Goal: Check status: Check status

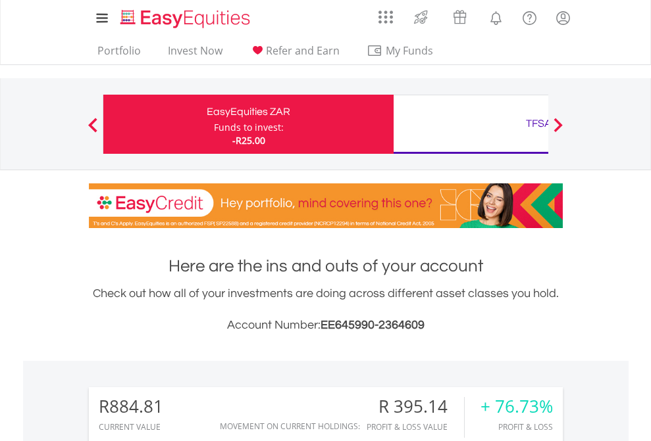
scroll to position [126, 207]
click at [214, 124] on div "Funds to invest:" at bounding box center [249, 127] width 70 height 13
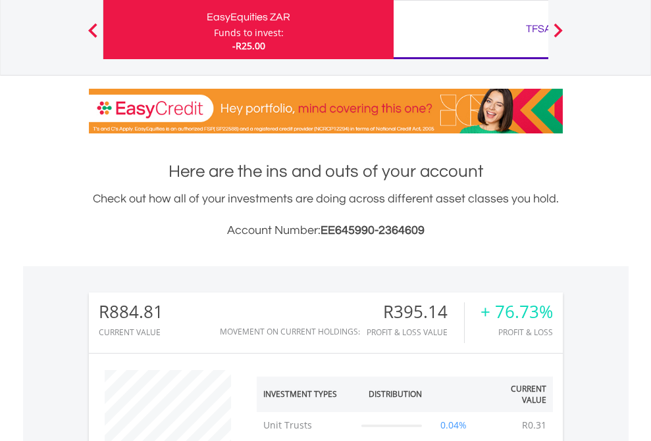
click at [470, 30] on div "TFSA" at bounding box center [538, 29] width 274 height 18
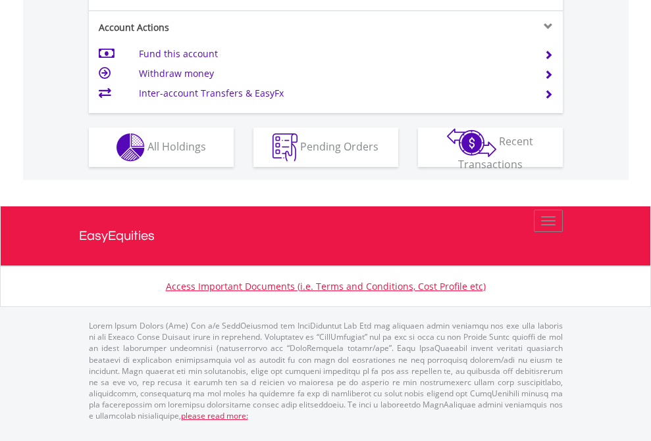
scroll to position [1235, 0]
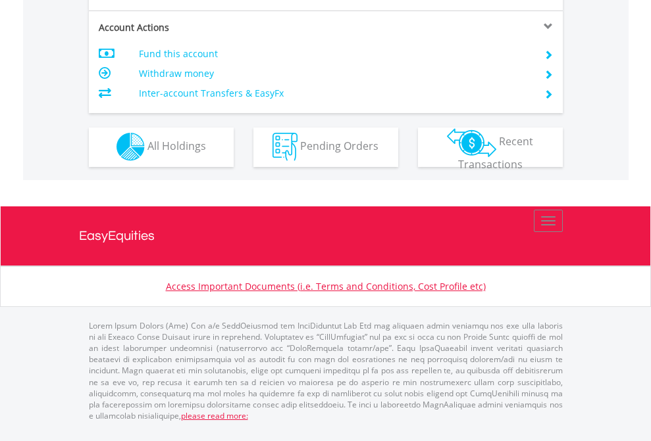
scroll to position [1230, 0]
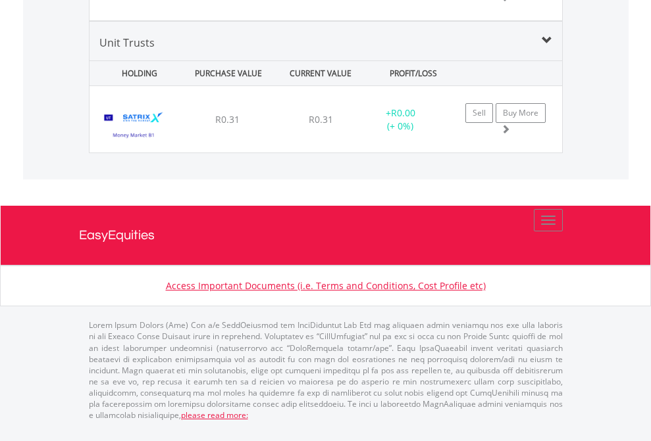
scroll to position [95, 0]
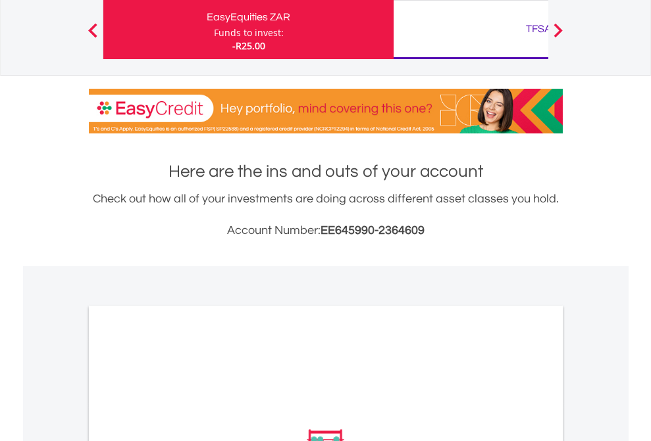
click at [470, 30] on div "TFSA" at bounding box center [538, 29] width 274 height 18
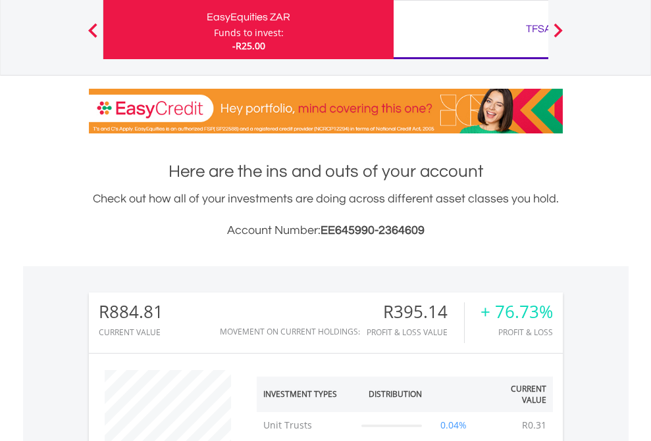
scroll to position [126, 207]
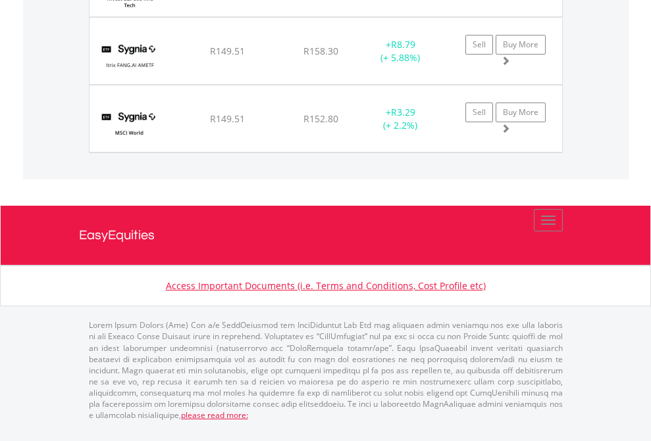
scroll to position [126, 207]
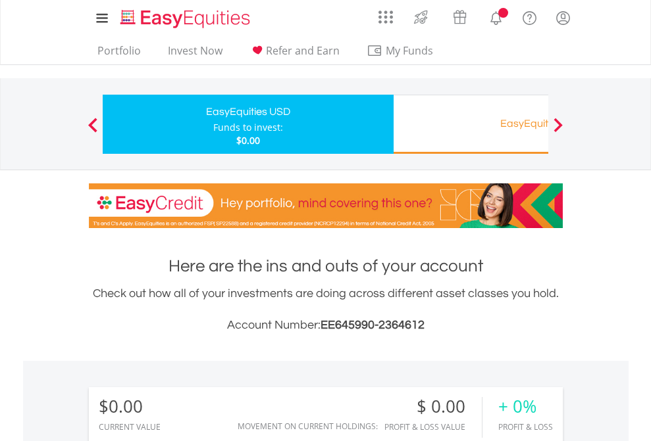
scroll to position [126, 207]
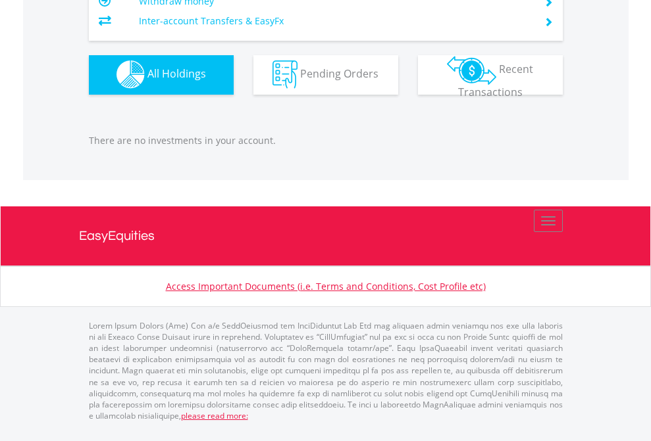
scroll to position [1302, 0]
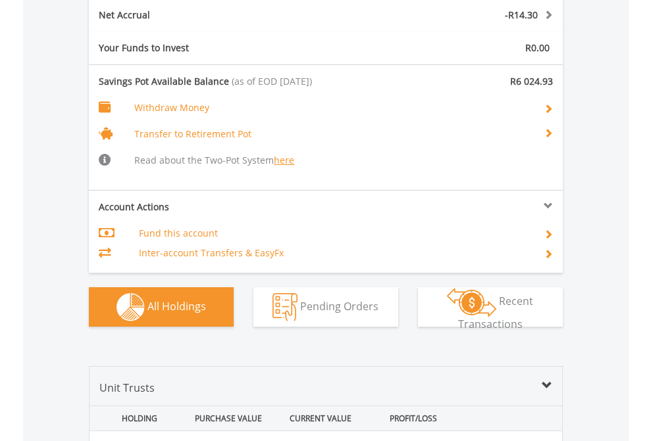
scroll to position [1566, 0]
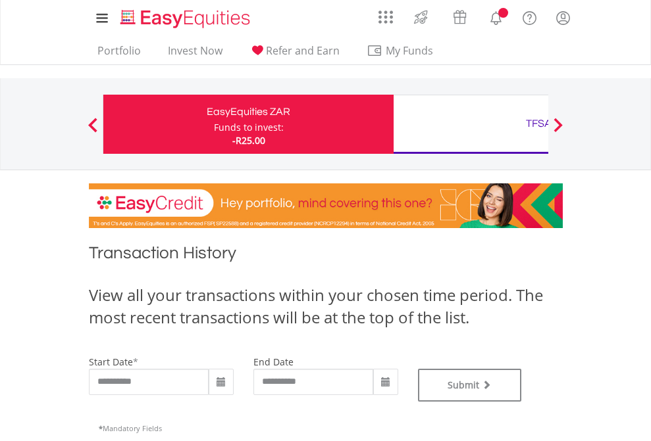
type input "**********"
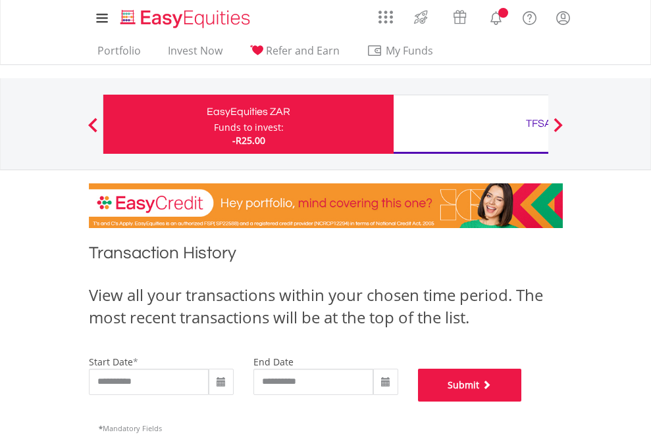
click at [522, 402] on button "Submit" at bounding box center [470, 385] width 104 height 33
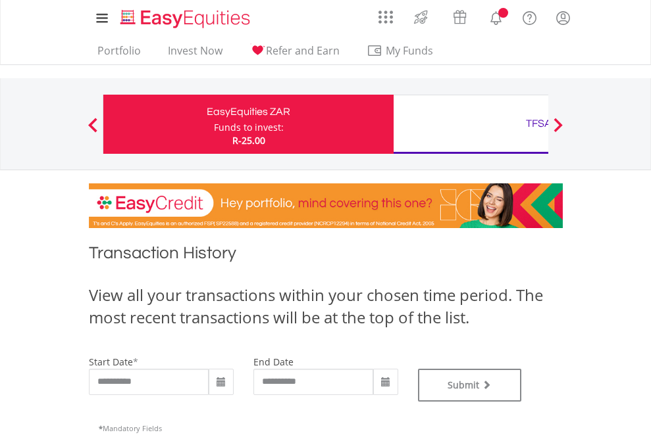
click at [470, 124] on div "TFSA" at bounding box center [538, 123] width 274 height 18
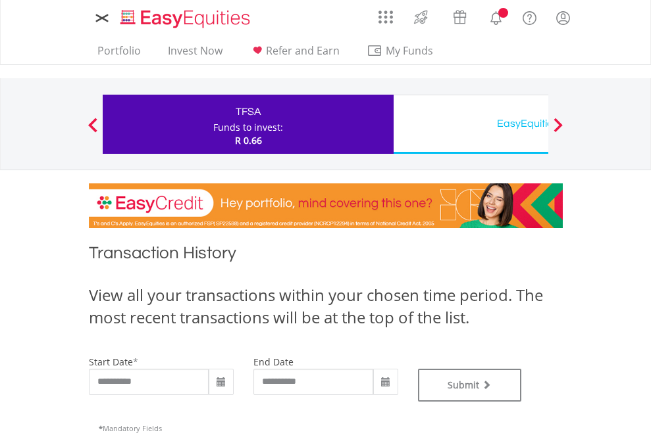
type input "**********"
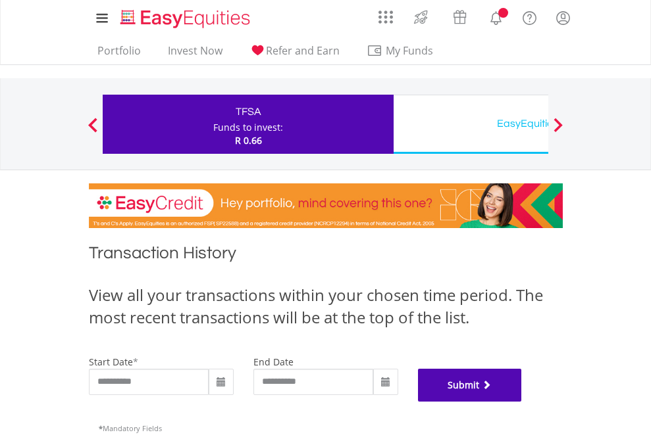
click at [522, 402] on button "Submit" at bounding box center [470, 385] width 104 height 33
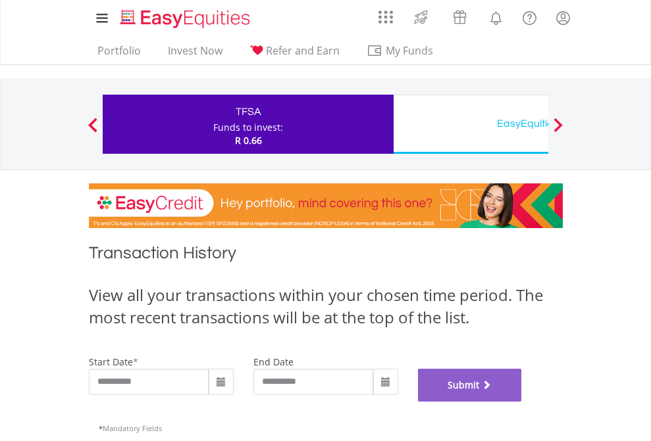
scroll to position [533, 0]
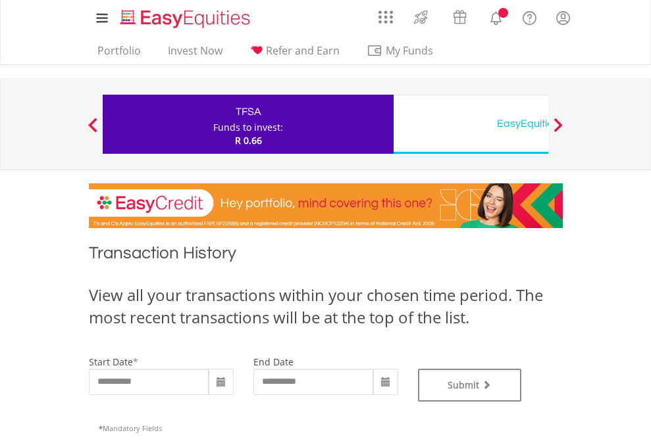
click at [470, 124] on div "EasyEquities USD" at bounding box center [538, 123] width 274 height 18
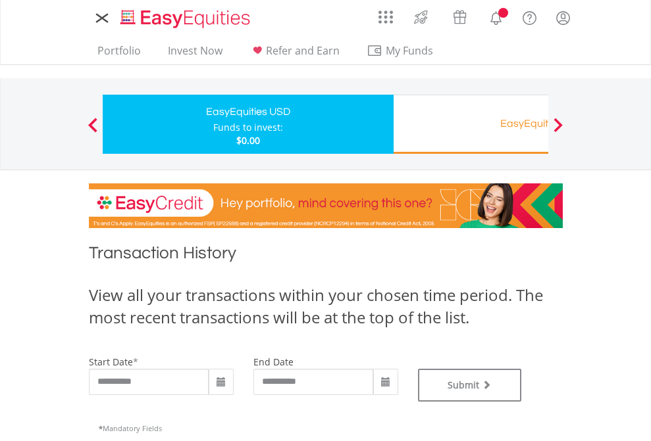
type input "**********"
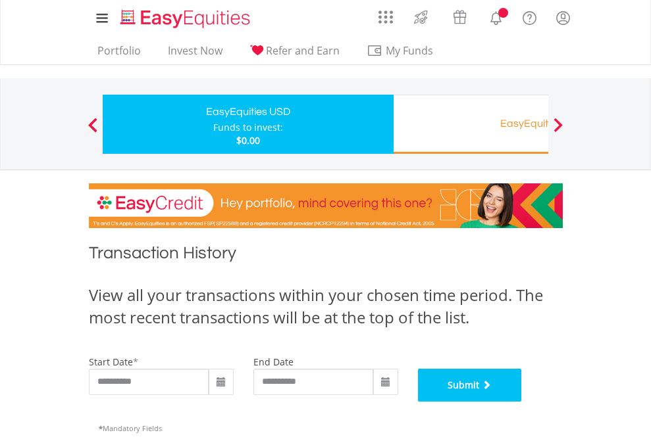
click at [522, 402] on button "Submit" at bounding box center [470, 385] width 104 height 33
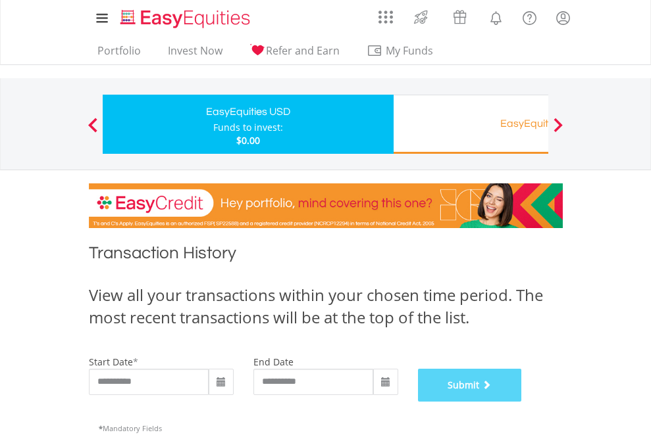
scroll to position [533, 0]
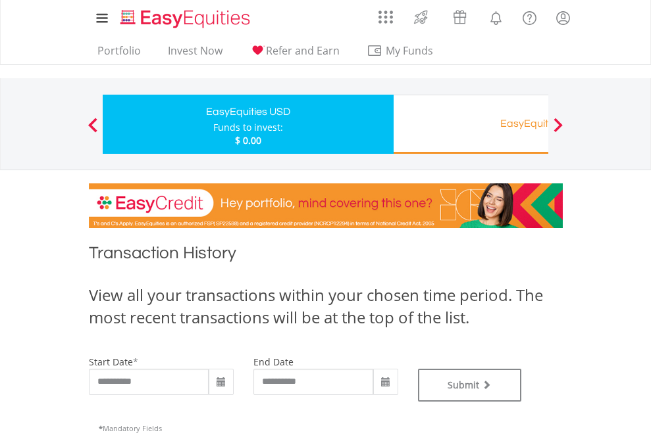
click at [470, 124] on div "EasyEquities RA" at bounding box center [538, 123] width 274 height 18
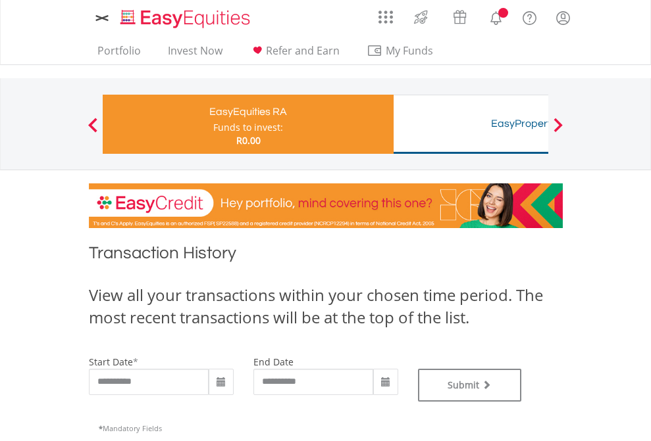
type input "**********"
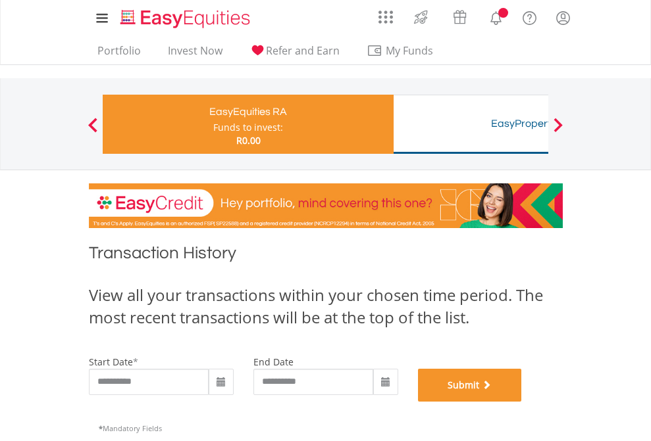
click at [522, 402] on button "Submit" at bounding box center [470, 385] width 104 height 33
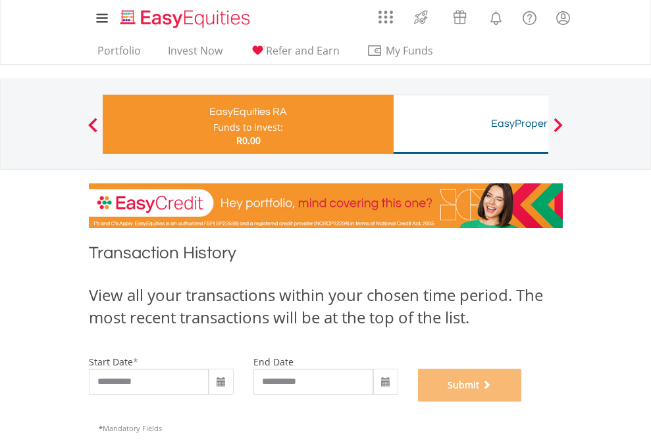
scroll to position [533, 0]
